Goal: Communication & Community: Share content

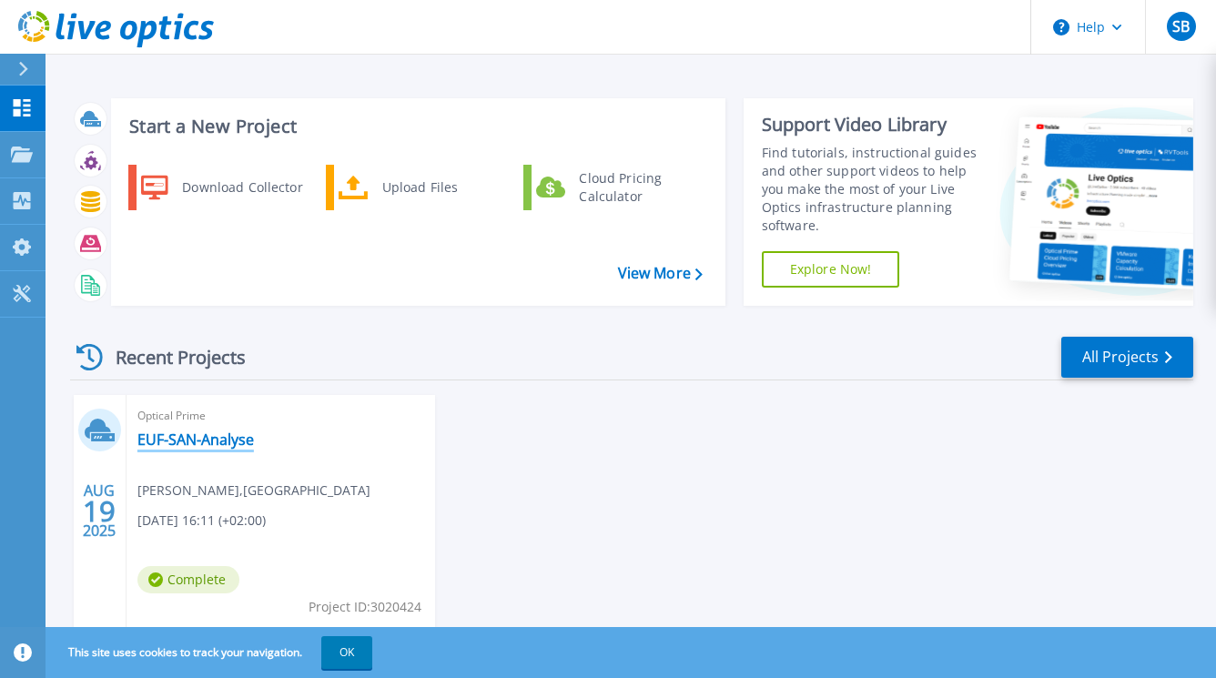
click at [201, 439] on link "EUF-SAN-Analyse" at bounding box center [195, 440] width 117 height 18
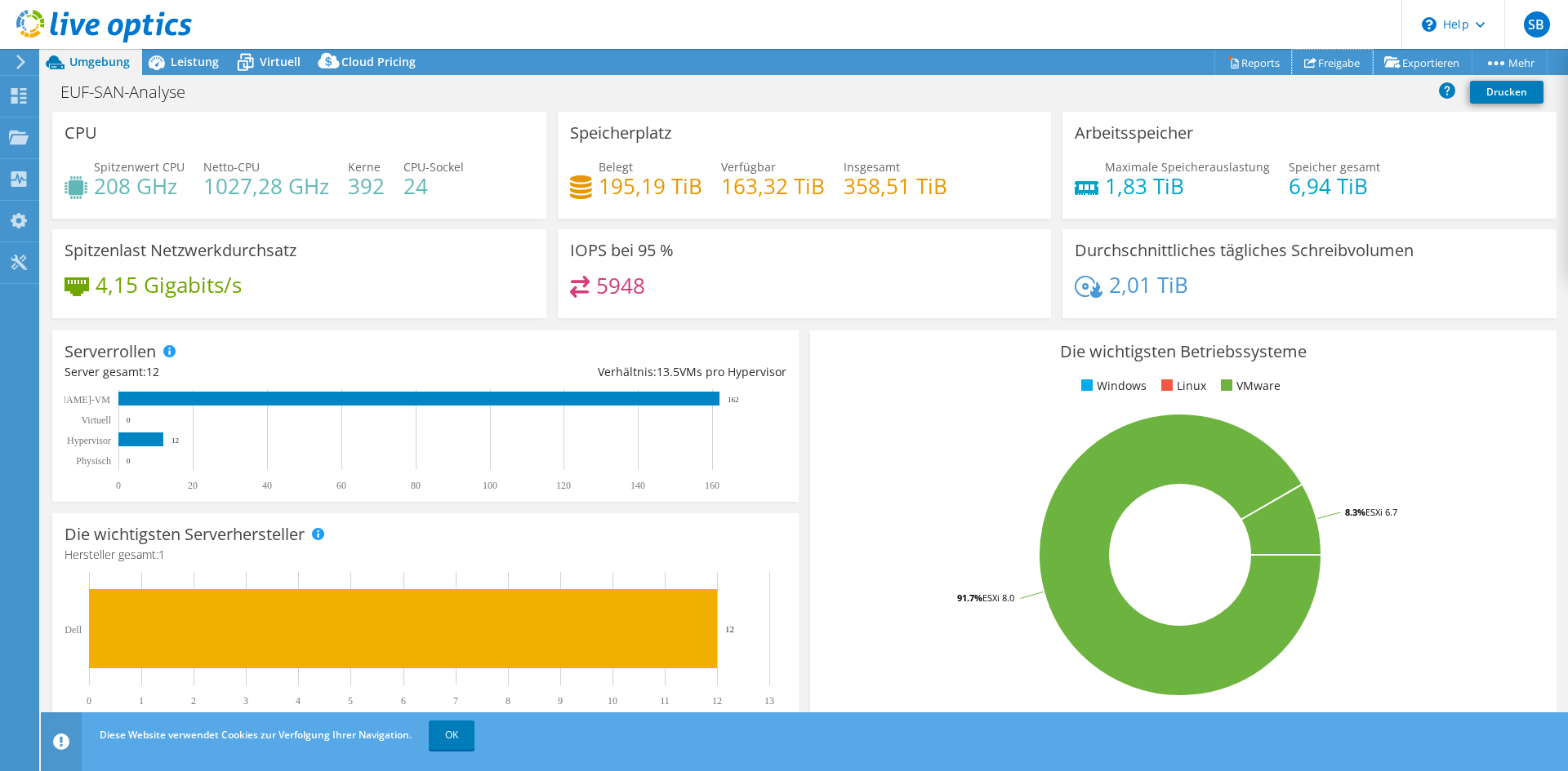
click at [1102, 59] on icon at bounding box center [1311, 63] width 13 height 13
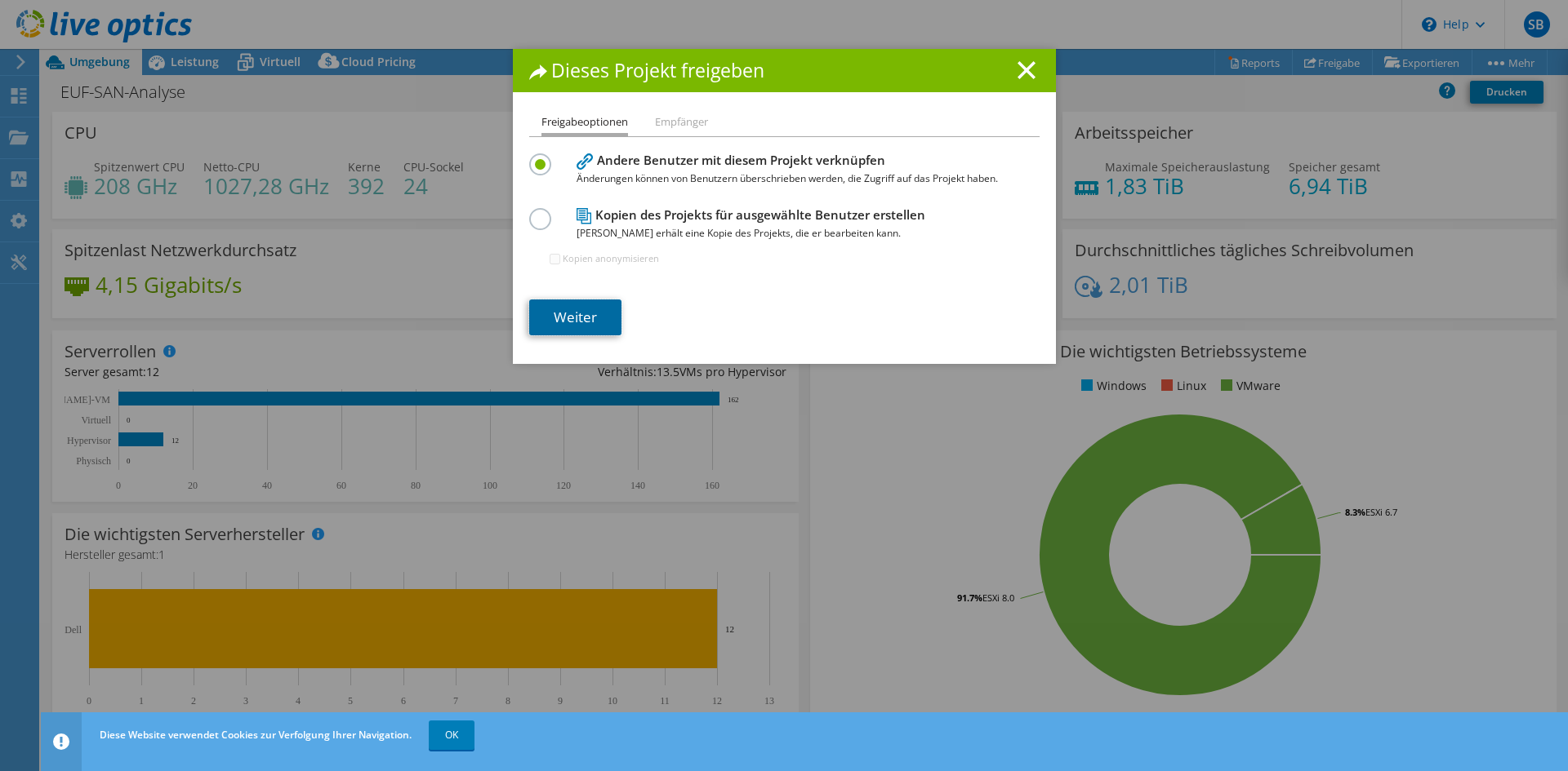
click at [579, 305] on link "Weiter" at bounding box center [575, 317] width 92 height 36
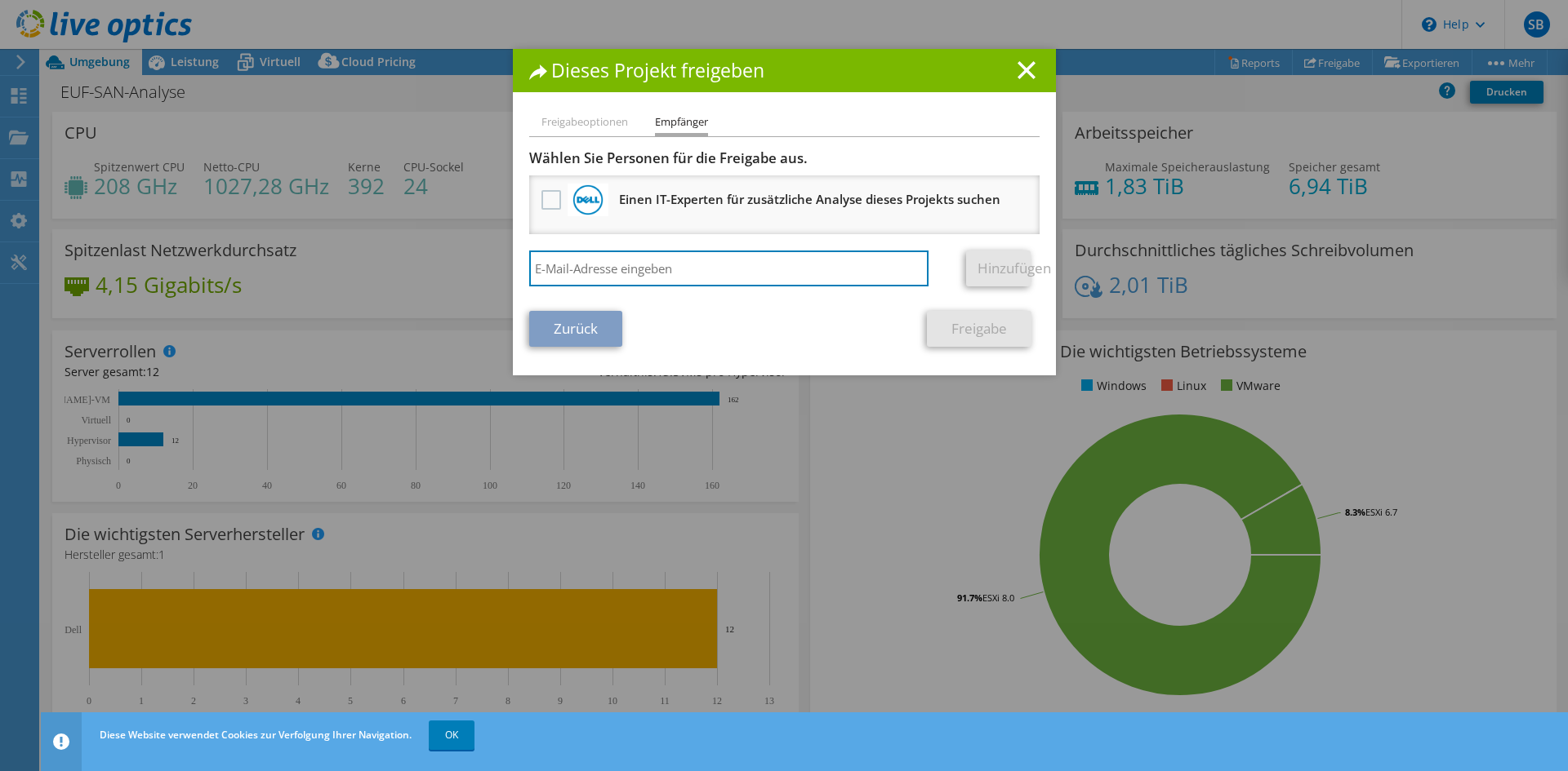
click at [686, 279] on input "search" at bounding box center [729, 269] width 400 height 36
paste input "[PERSON_NAME][EMAIL_ADDRESS][DOMAIN_NAME]"
type input "[PERSON_NAME][EMAIL_ADDRESS][DOMAIN_NAME]"
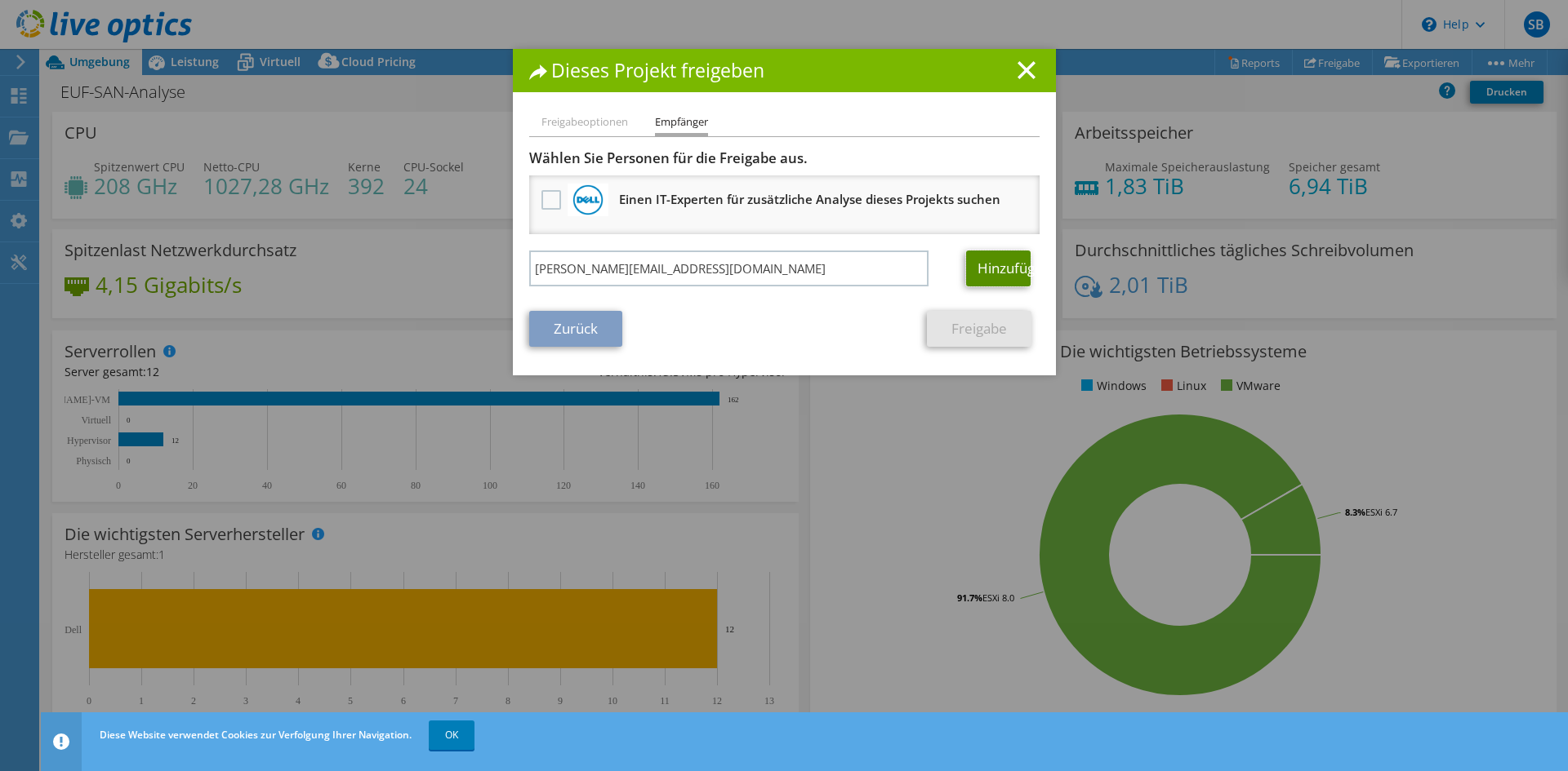
click at [990, 260] on link "Hinzufügen" at bounding box center [998, 269] width 65 height 36
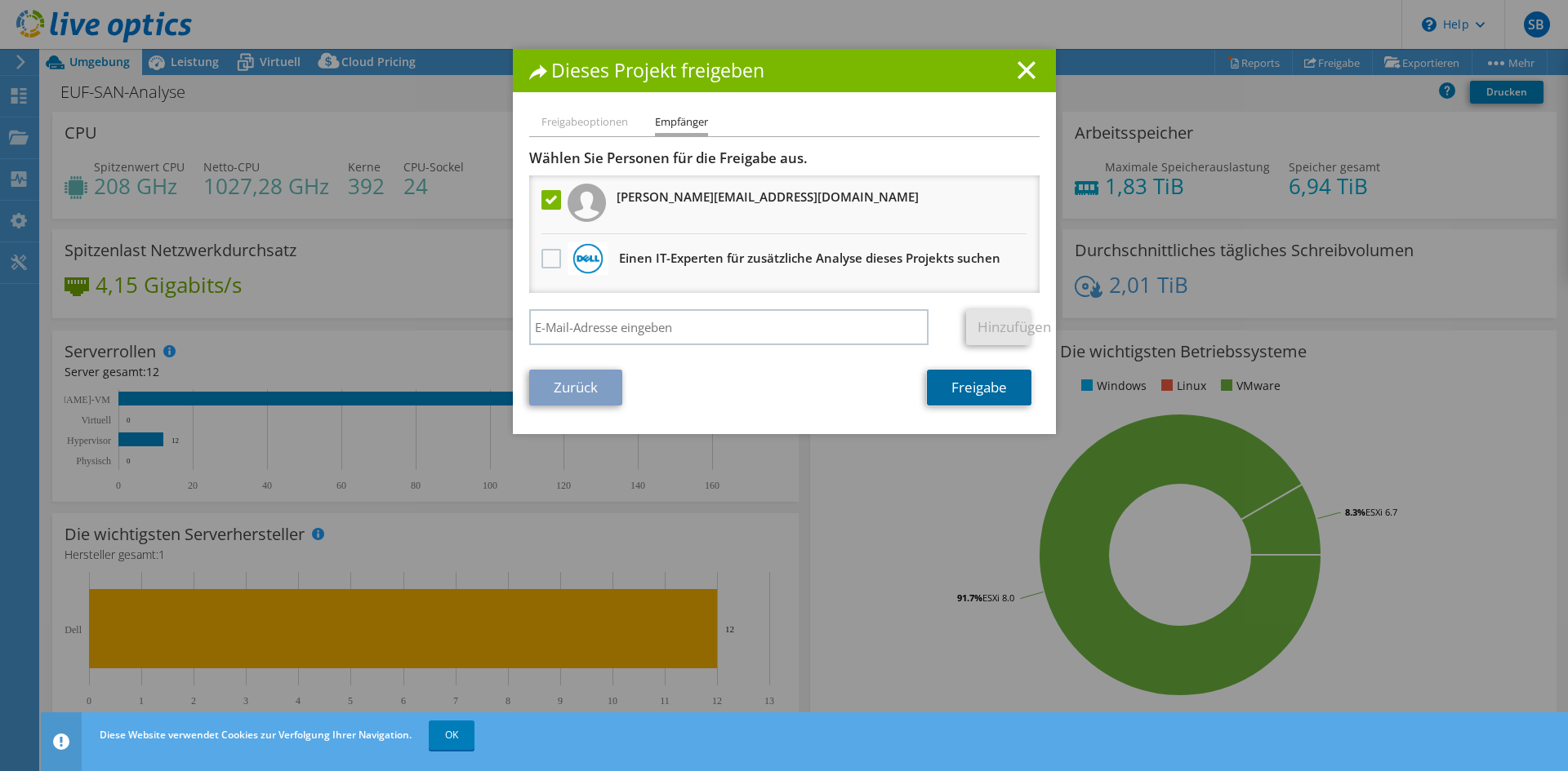
click at [980, 389] on link "Freigabe" at bounding box center [979, 387] width 105 height 36
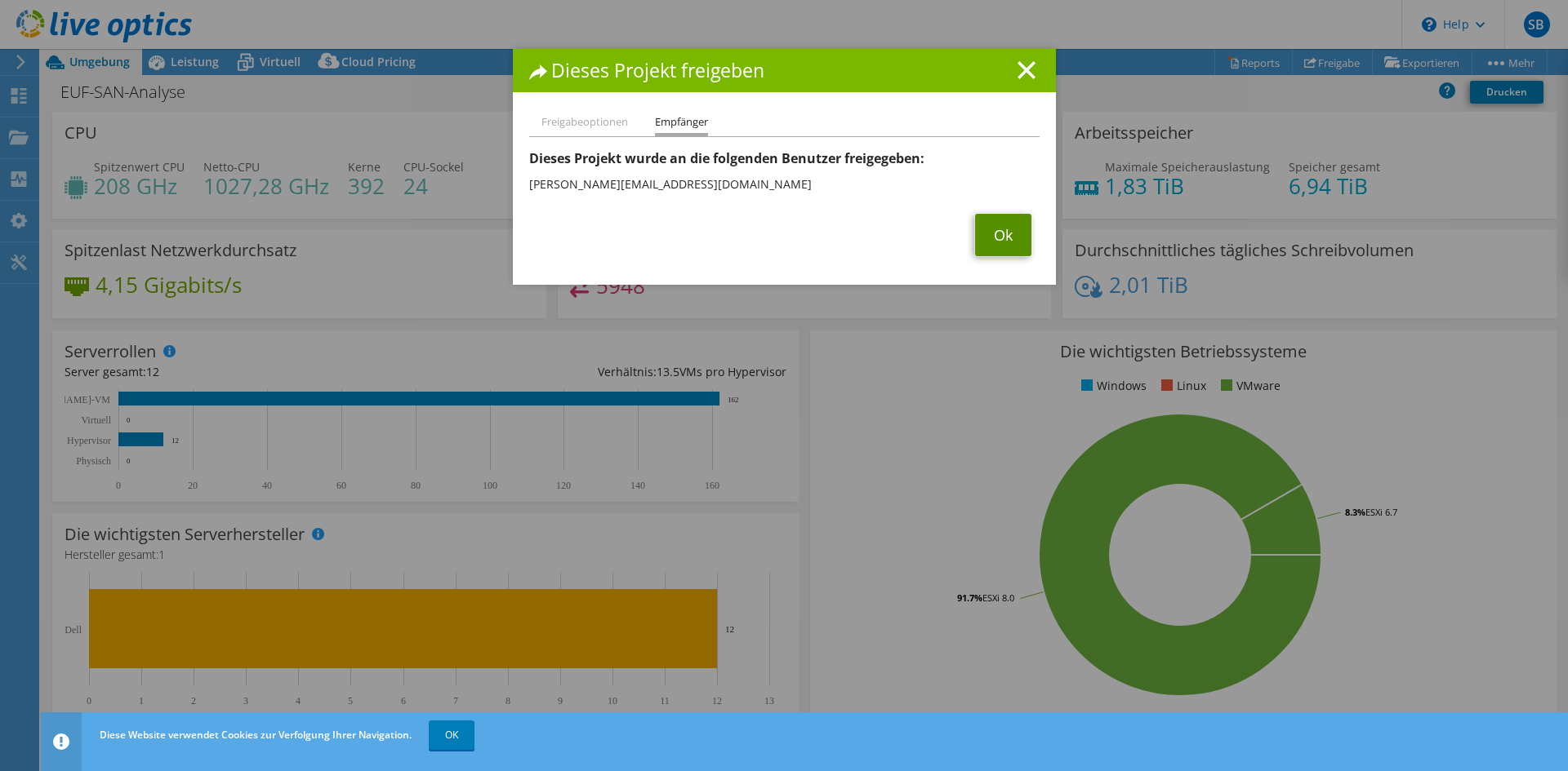
click at [998, 228] on link "Ok" at bounding box center [1003, 235] width 57 height 42
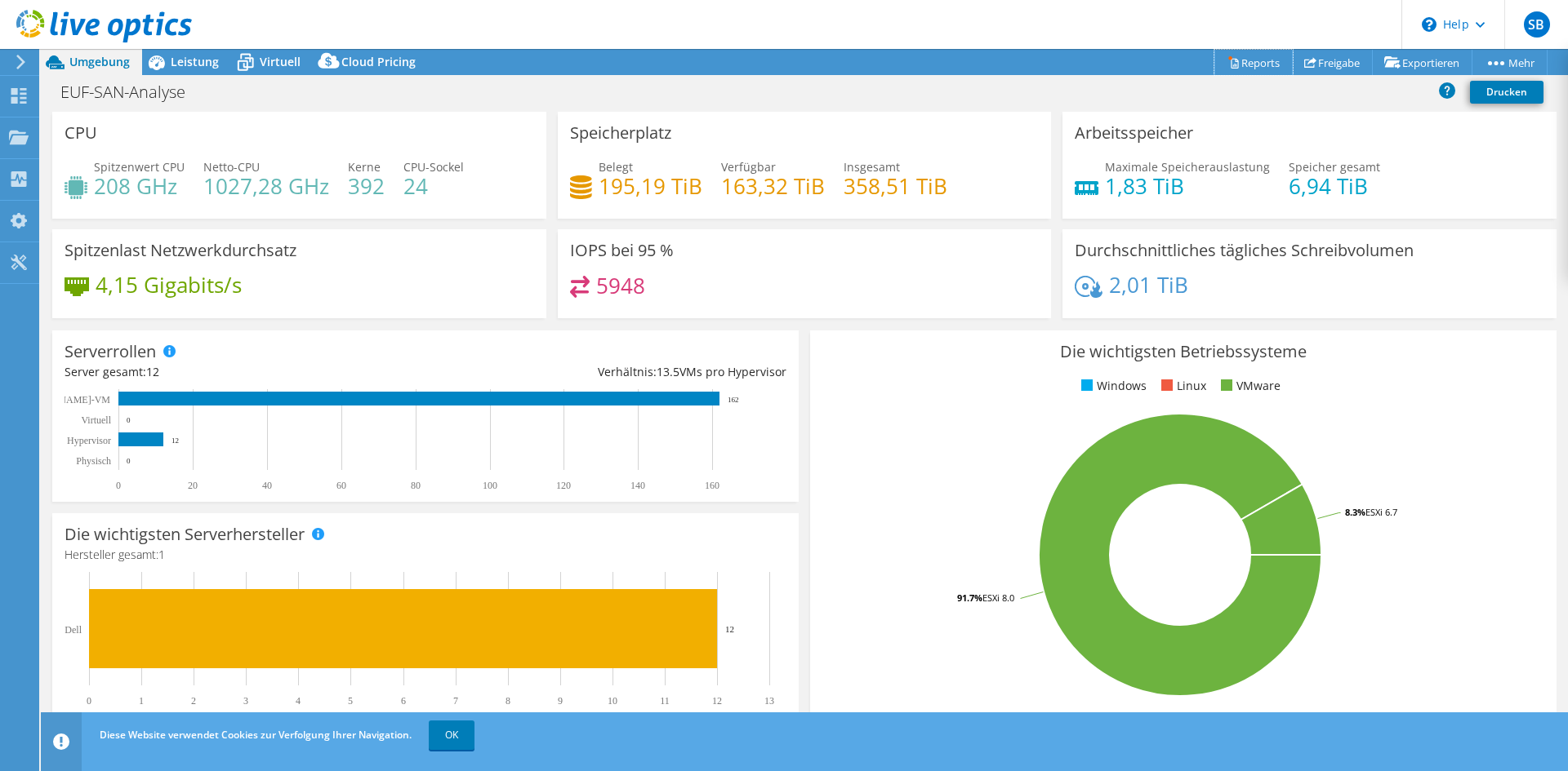
click at [1102, 56] on link "Reports" at bounding box center [1253, 63] width 78 height 25
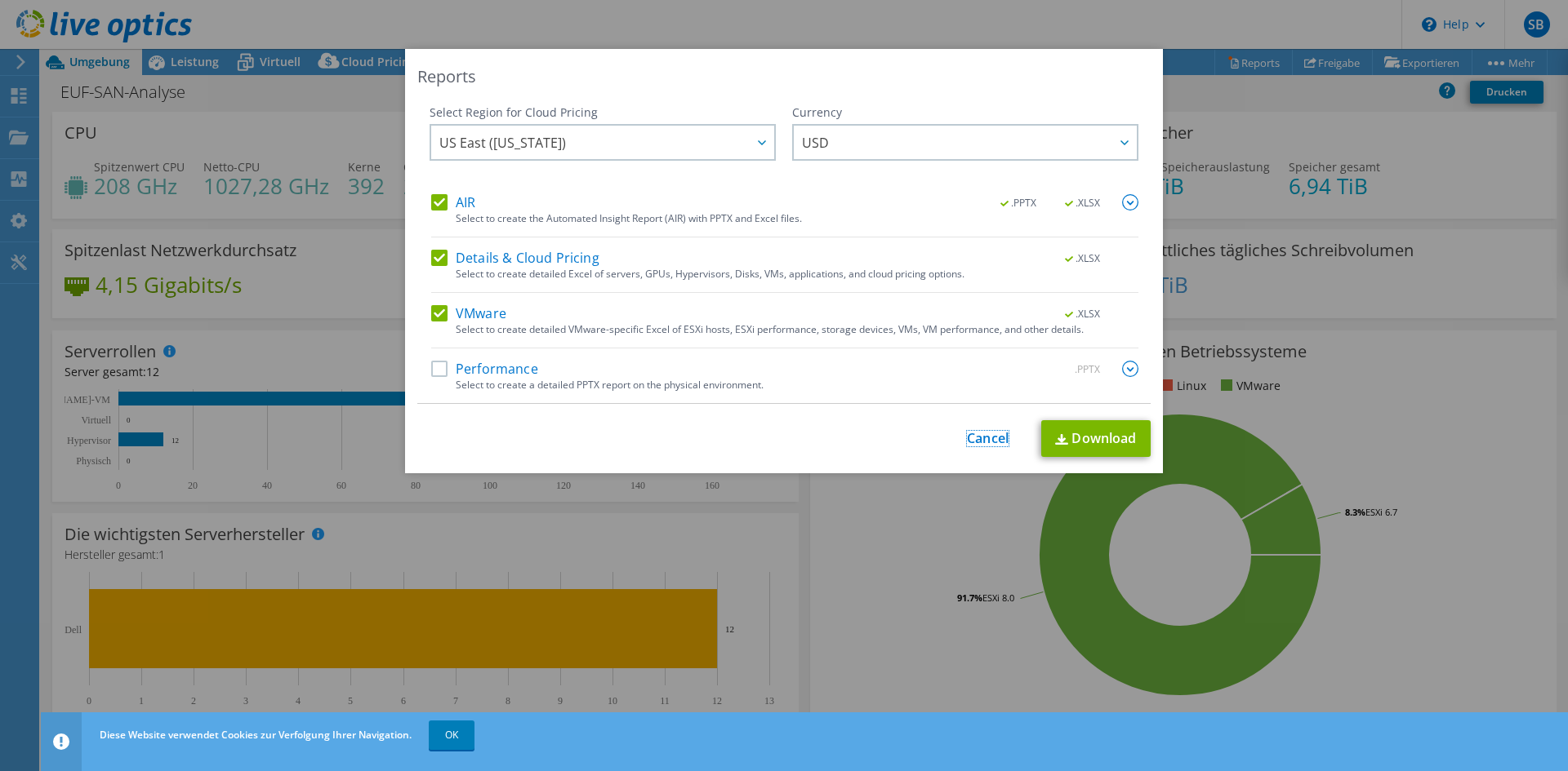
click at [995, 442] on link "Cancel" at bounding box center [988, 438] width 41 height 15
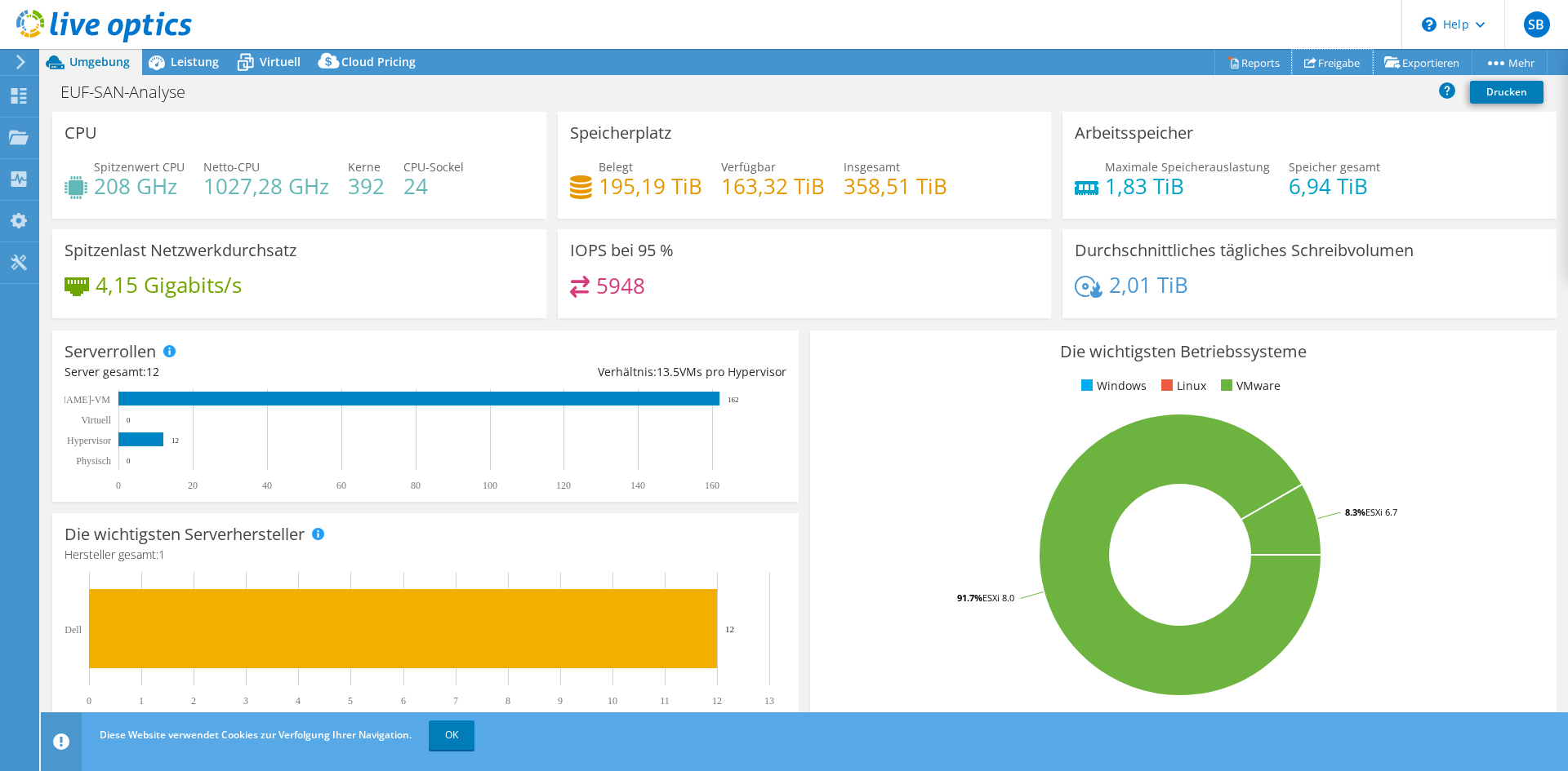
click at [1102, 66] on link "Freigabe" at bounding box center [1332, 63] width 81 height 25
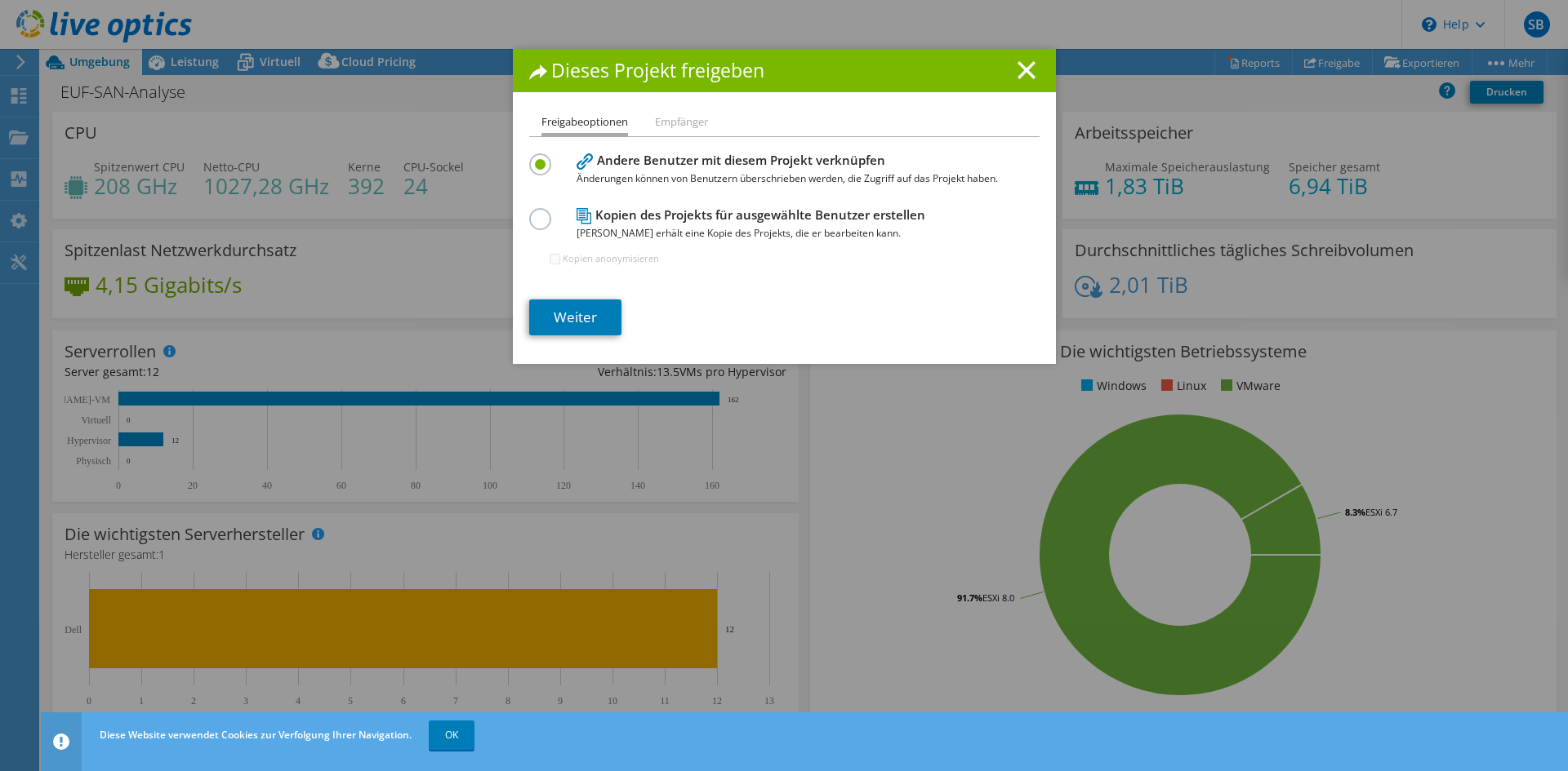
click at [1018, 68] on line at bounding box center [1026, 70] width 16 height 16
